Goal: Navigation & Orientation: Go to known website

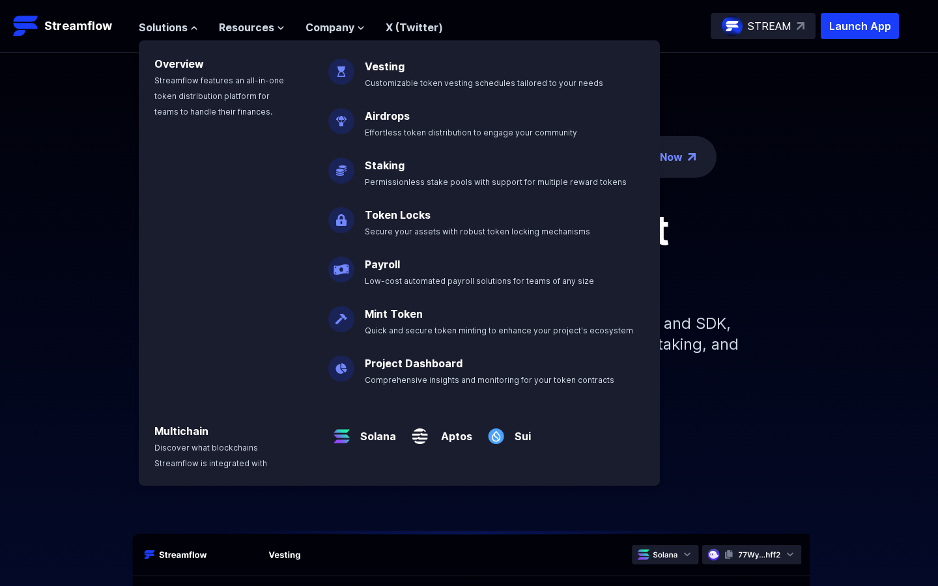
scroll to position [0, 21]
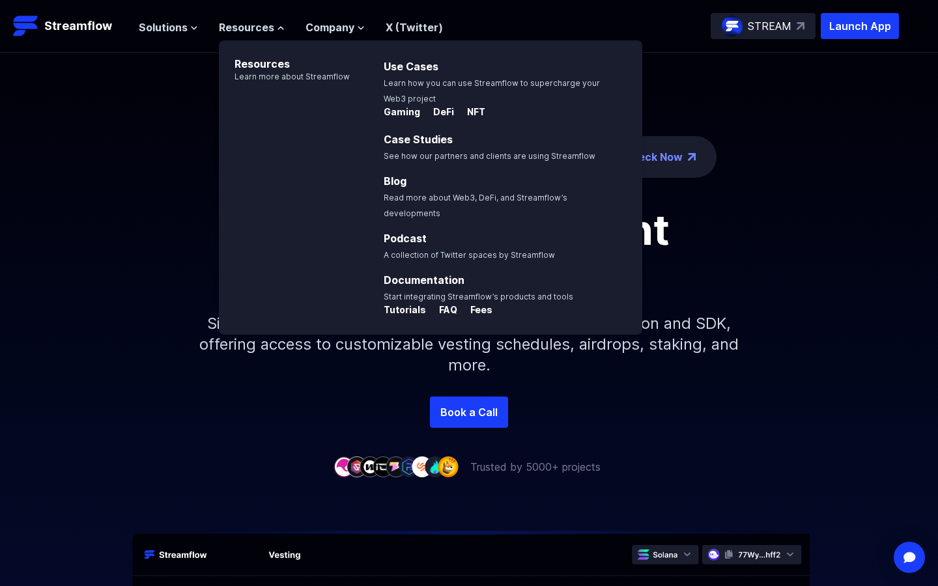
scroll to position [0, 21]
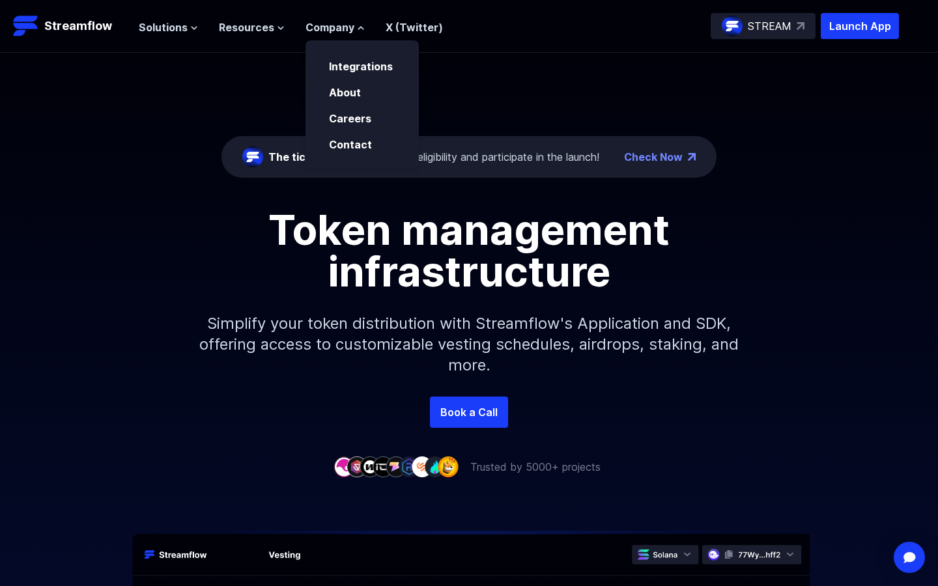
scroll to position [0, 21]
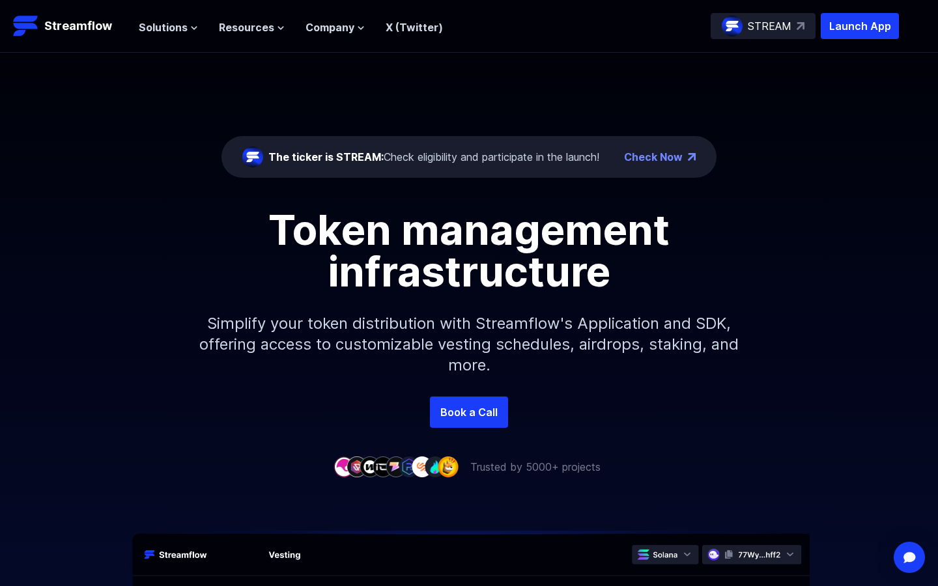
scroll to position [0, 21]
